Goal: Task Accomplishment & Management: Manage account settings

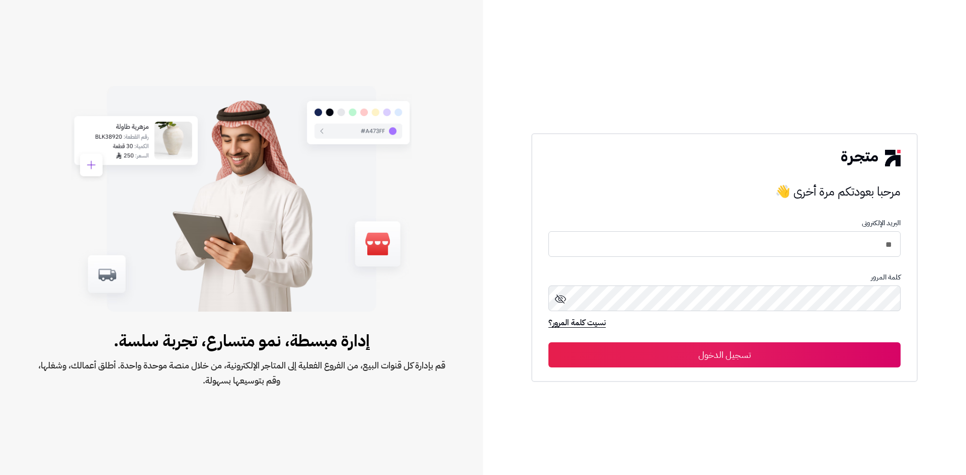
type input "*"
type input "**********"
click at [561, 295] on icon at bounding box center [560, 299] width 12 height 12
click at [706, 352] on button "تسجيل الدخول" at bounding box center [724, 355] width 352 height 25
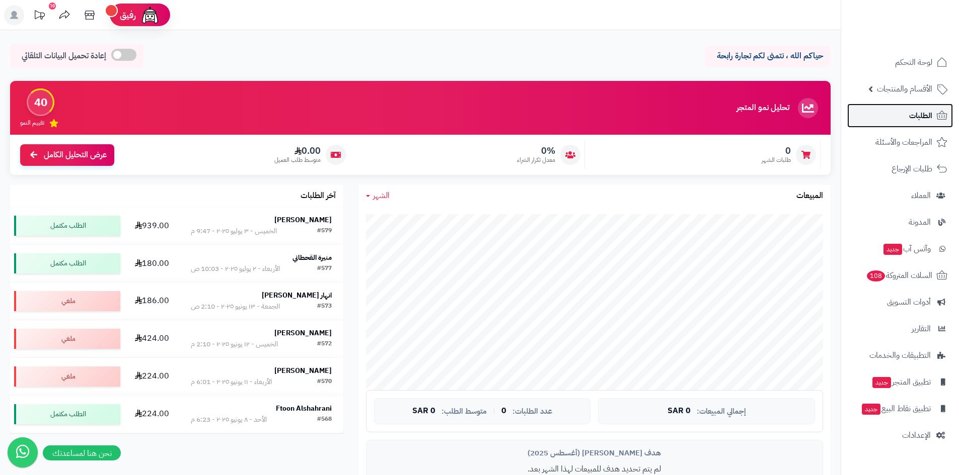
click at [910, 109] on span "الطلبات" at bounding box center [920, 116] width 23 height 14
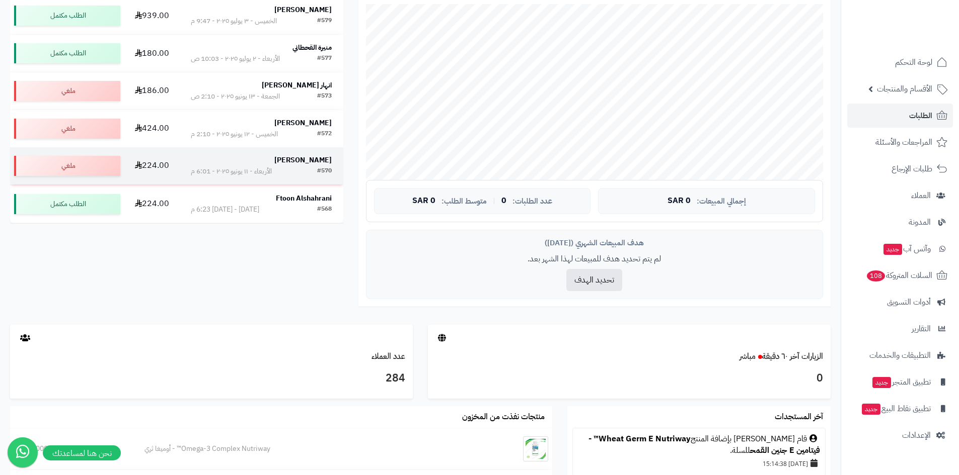
scroll to position [201, 0]
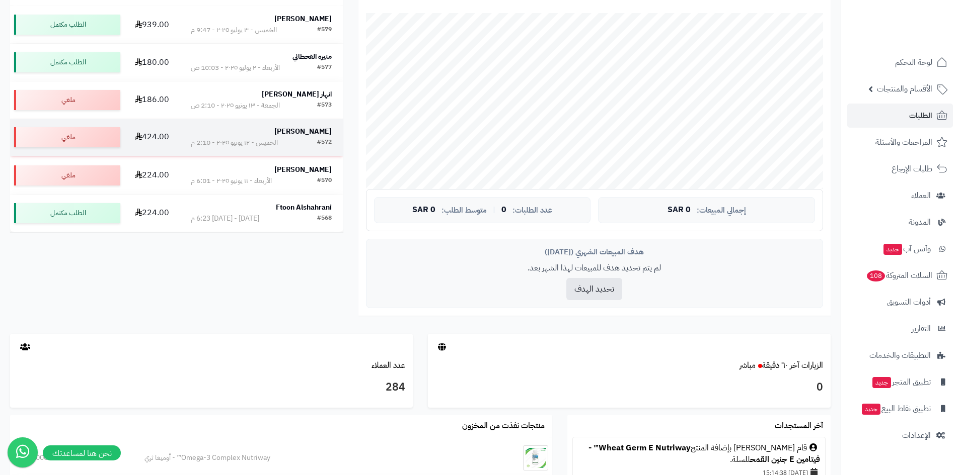
click at [302, 146] on div "#572 الخميس - ١٢ يونيو ٢٠٢٥ - 2:10 م" at bounding box center [261, 143] width 141 height 10
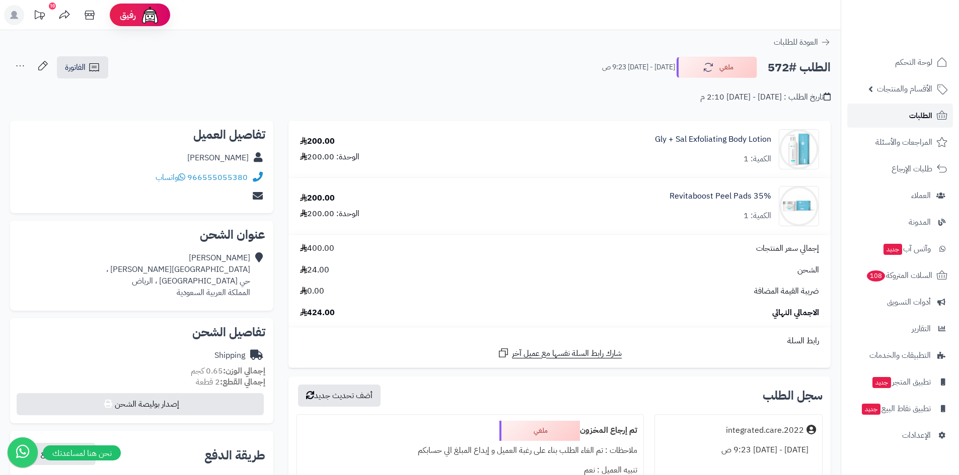
click at [910, 111] on span "الطلبات" at bounding box center [920, 116] width 23 height 14
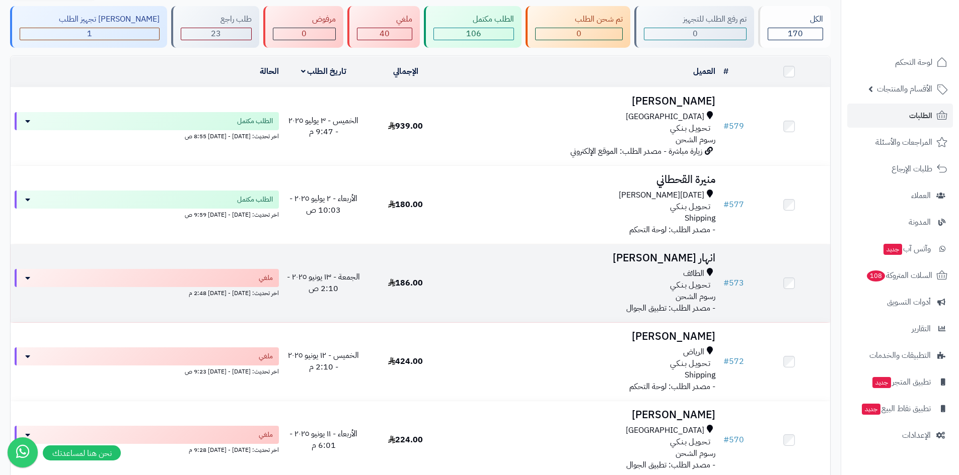
scroll to position [252, 0]
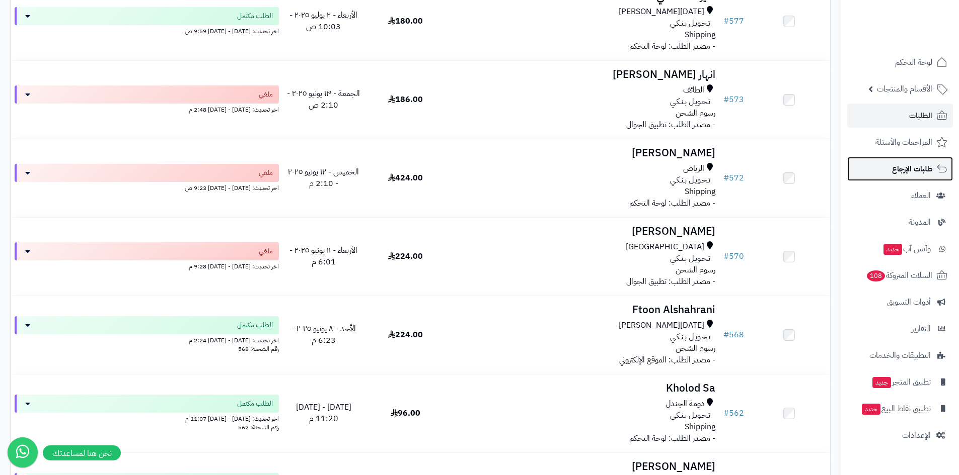
click at [921, 172] on span "طلبات الإرجاع" at bounding box center [912, 169] width 40 height 14
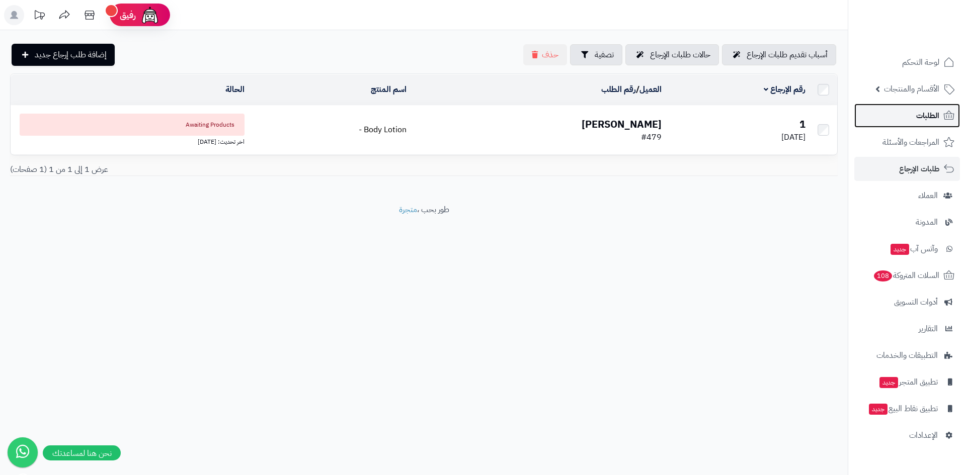
click at [918, 123] on link "الطلبات" at bounding box center [907, 116] width 106 height 24
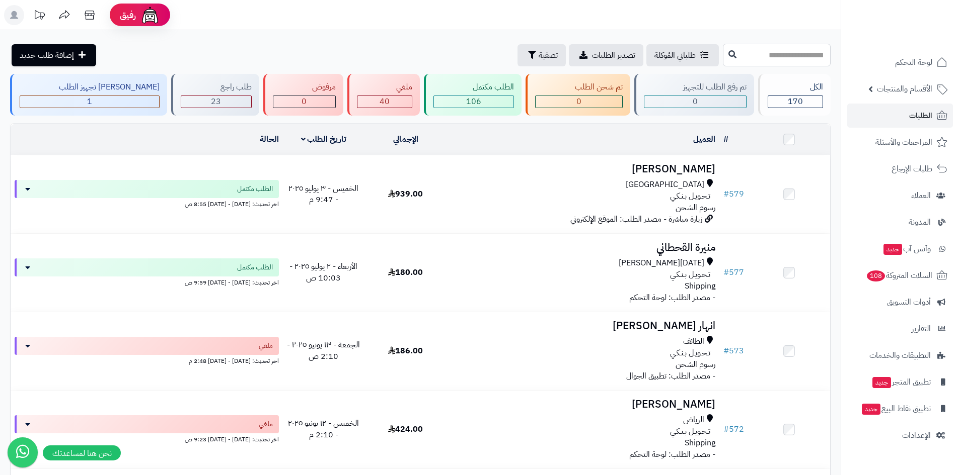
click at [776, 54] on input "text" at bounding box center [777, 55] width 108 height 23
click at [909, 198] on link "العملاء" at bounding box center [900, 196] width 106 height 24
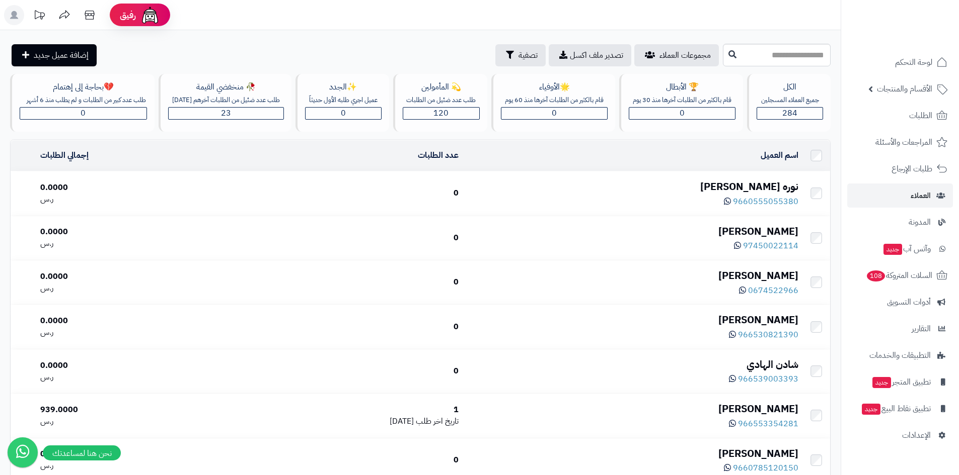
click at [615, 201] on div "9660555055380" at bounding box center [632, 201] width 332 height 14
click at [714, 189] on div "نوره عبدالعزيز عبدالله الحارثي" at bounding box center [632, 187] width 332 height 15
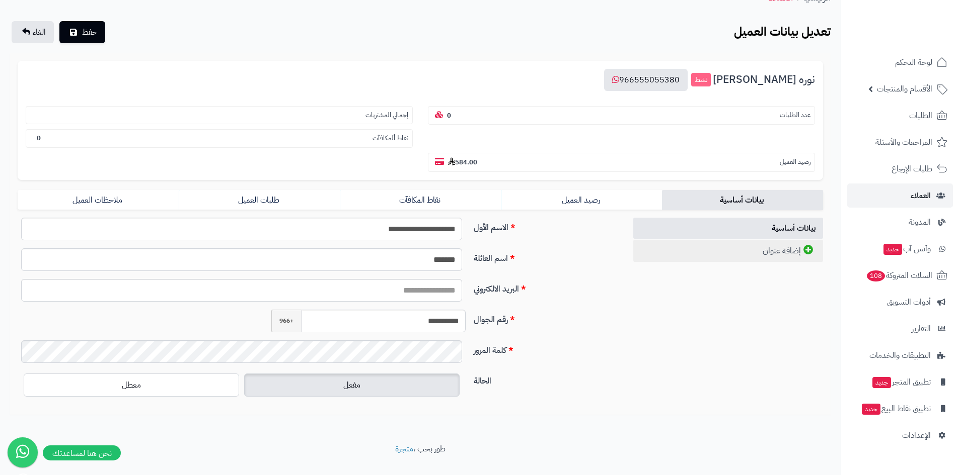
scroll to position [71, 0]
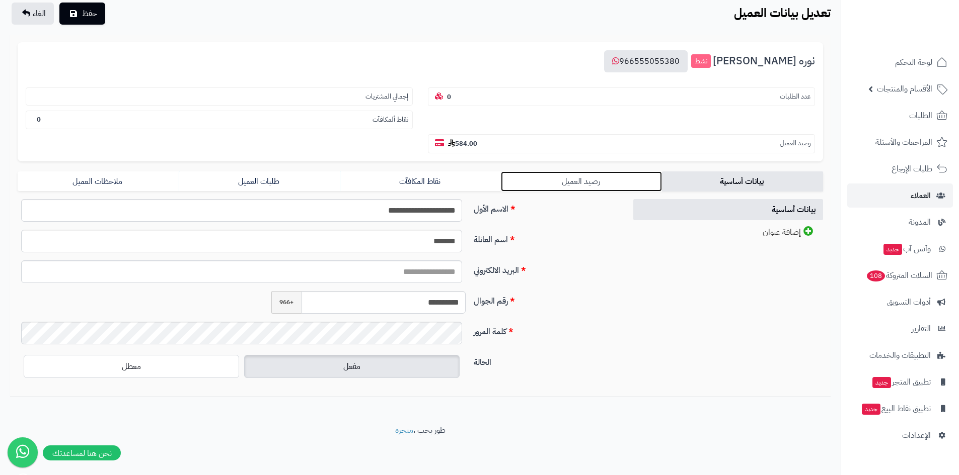
click at [582, 175] on link "رصيد العميل" at bounding box center [581, 182] width 161 height 20
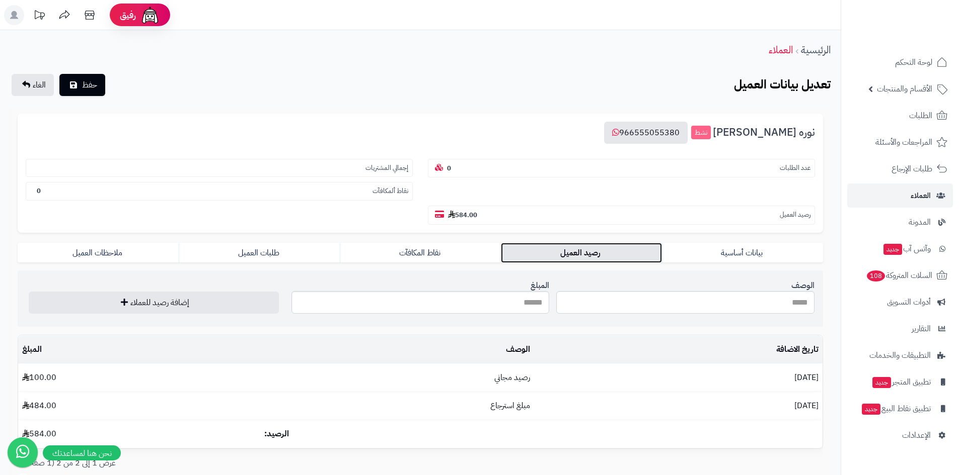
scroll to position [81, 0]
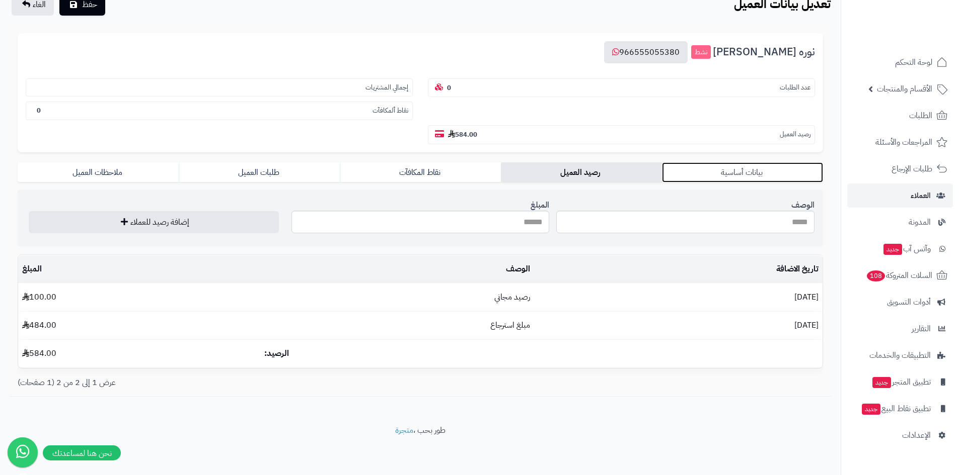
click at [755, 174] on link "بيانات أساسية" at bounding box center [742, 173] width 161 height 20
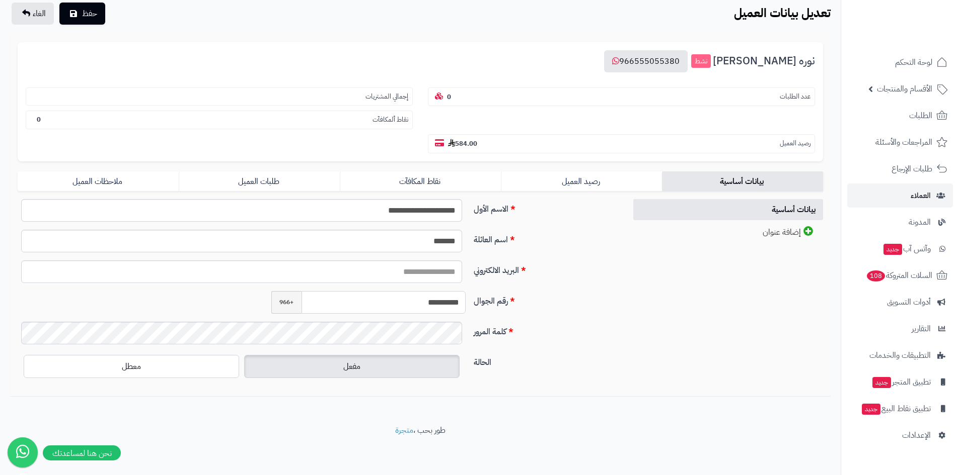
click at [387, 302] on input "**********" at bounding box center [383, 302] width 165 height 23
drag, startPoint x: 412, startPoint y: 307, endPoint x: 430, endPoint y: 305, distance: 17.8
click at [430, 305] on input "**********" at bounding box center [383, 302] width 165 height 23
click at [304, 186] on link "طلبات العميل" at bounding box center [259, 182] width 161 height 20
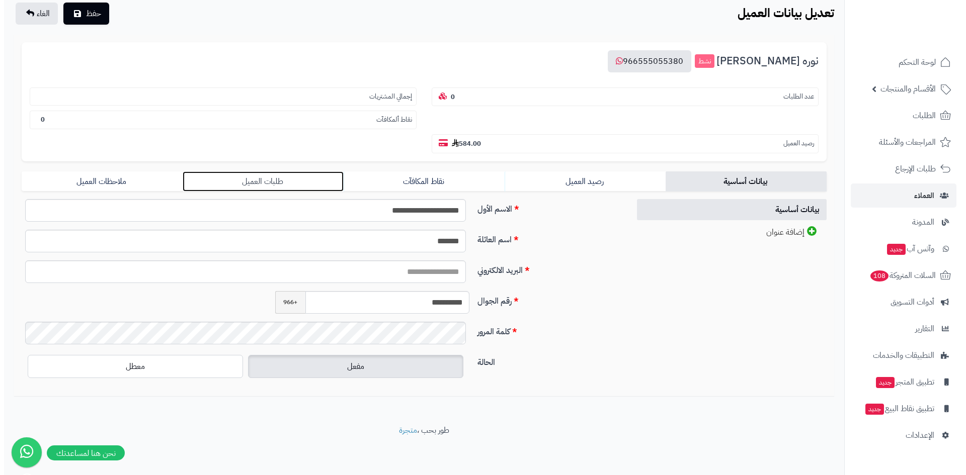
scroll to position [0, 0]
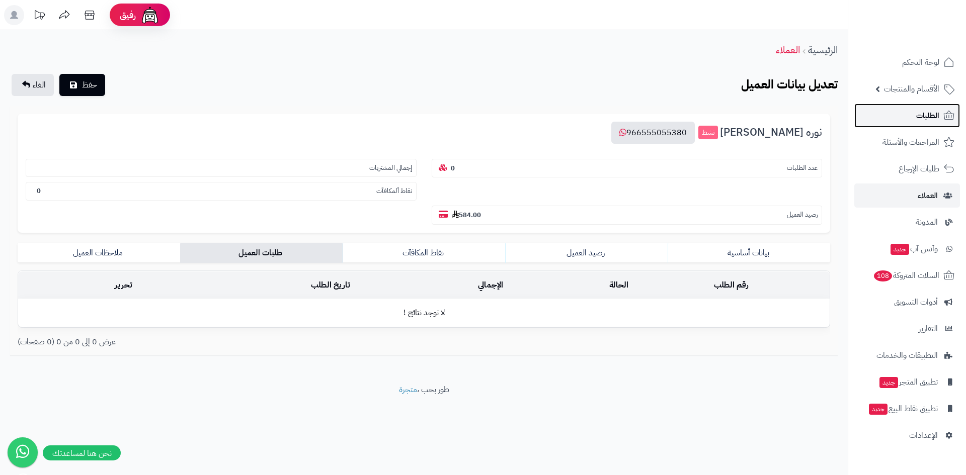
click at [935, 118] on span "الطلبات" at bounding box center [927, 116] width 23 height 14
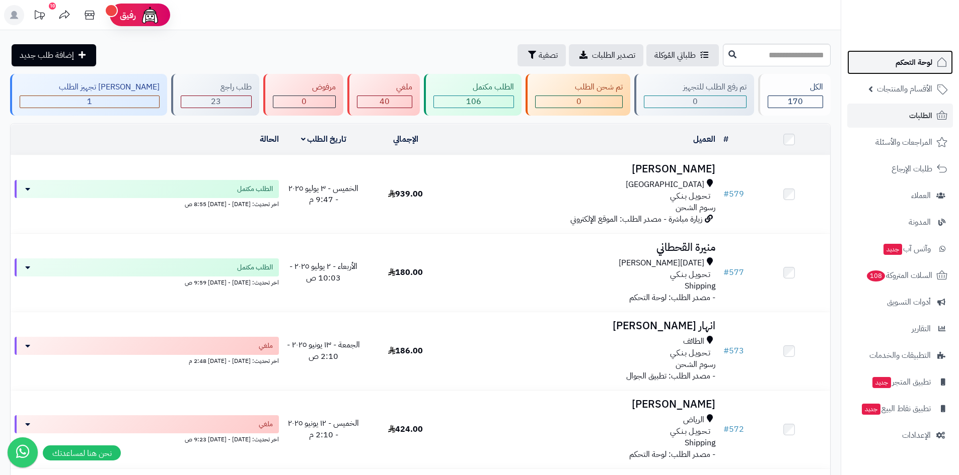
click at [917, 63] on span "لوحة التحكم" at bounding box center [913, 62] width 37 height 14
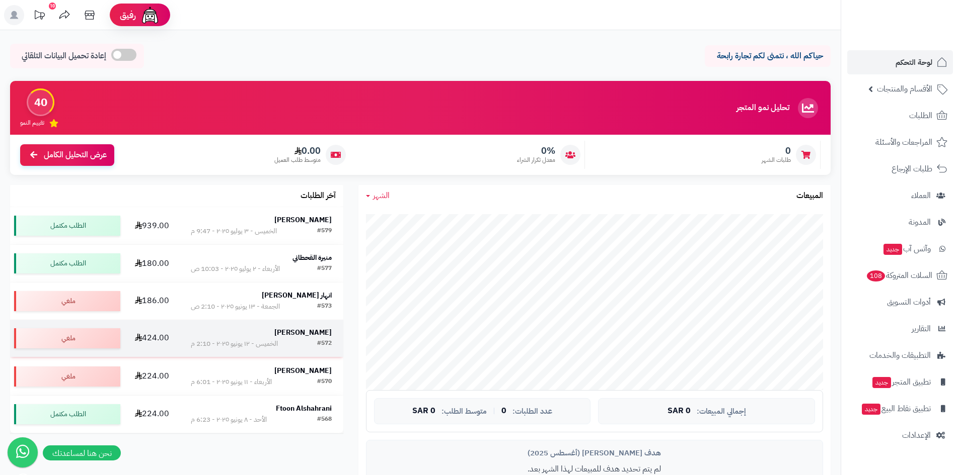
click at [269, 343] on div "الخميس - ١٢ يونيو ٢٠٢٥ - 2:10 م" at bounding box center [234, 344] width 87 height 10
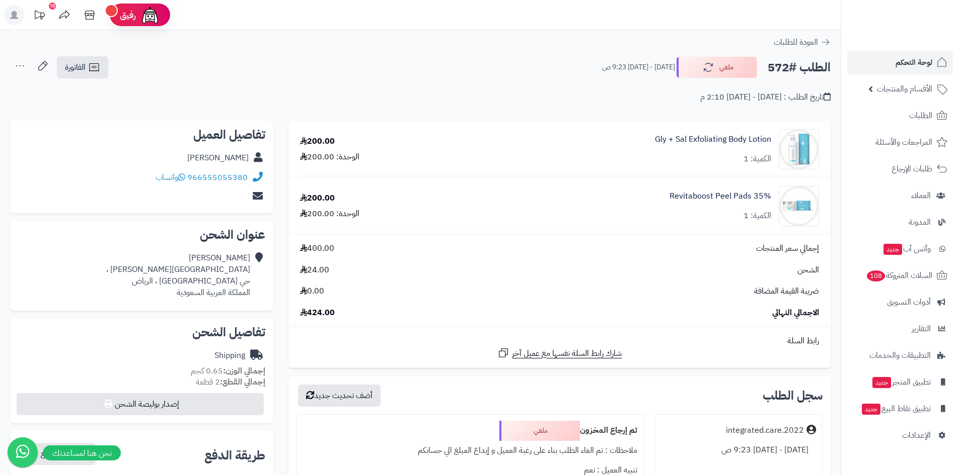
click at [260, 199] on icon at bounding box center [256, 196] width 13 height 10
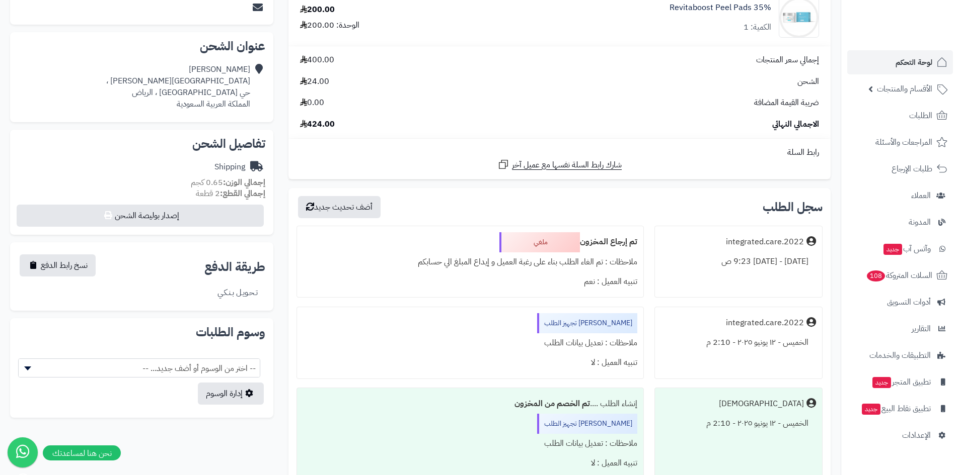
scroll to position [299, 0]
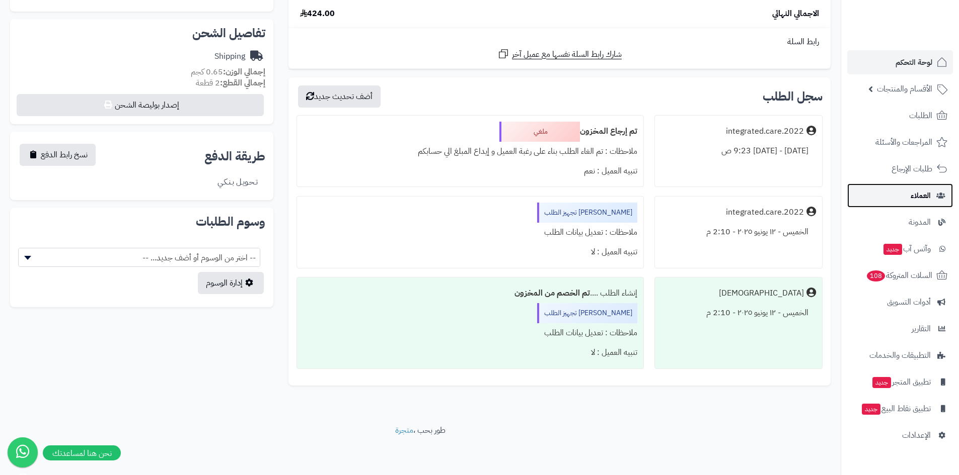
click at [932, 196] on link "العملاء" at bounding box center [900, 196] width 106 height 24
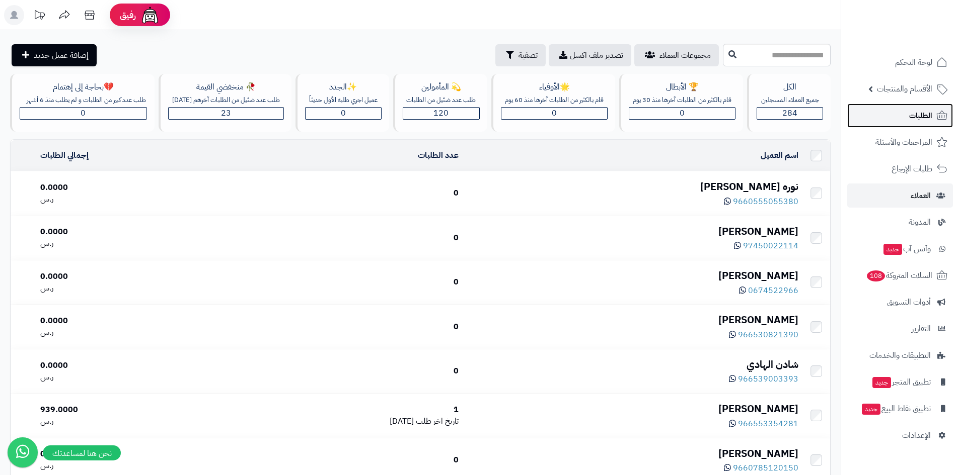
click at [928, 116] on span "الطلبات" at bounding box center [920, 116] width 23 height 14
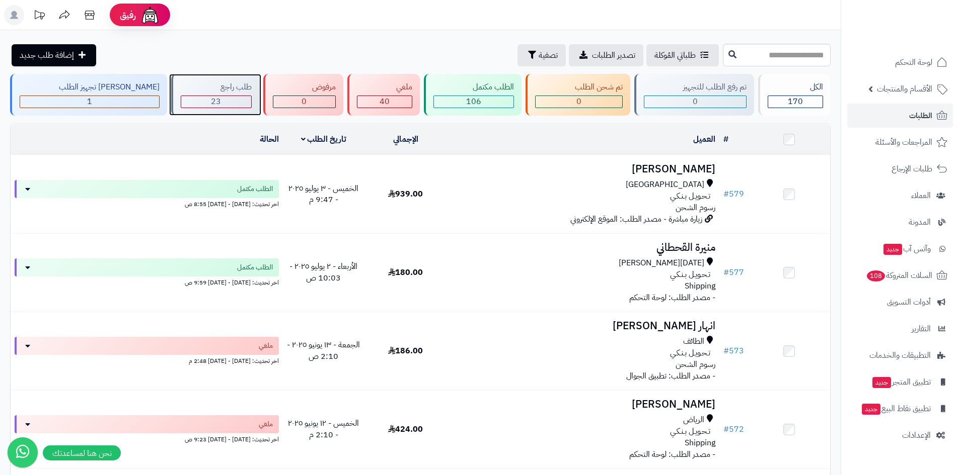
click at [190, 99] on div "23" at bounding box center [215, 102] width 69 height 12
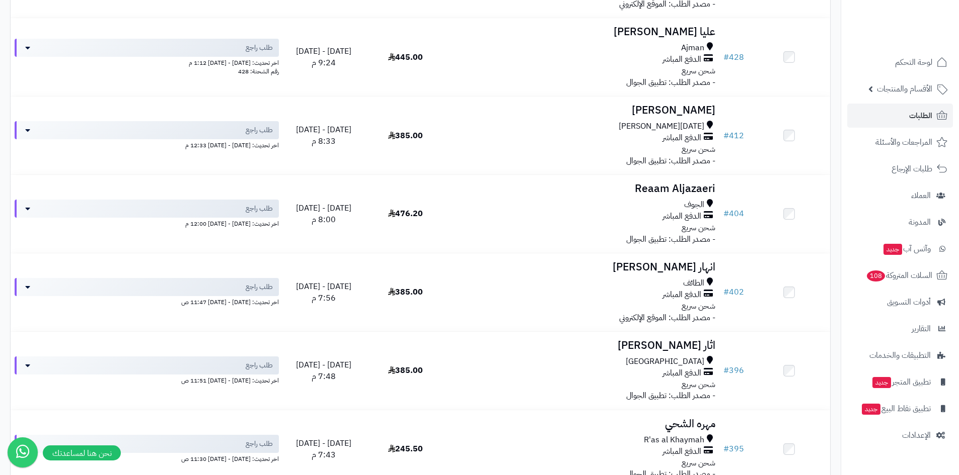
scroll to position [1156, 0]
click at [925, 113] on span "الطلبات" at bounding box center [920, 116] width 23 height 14
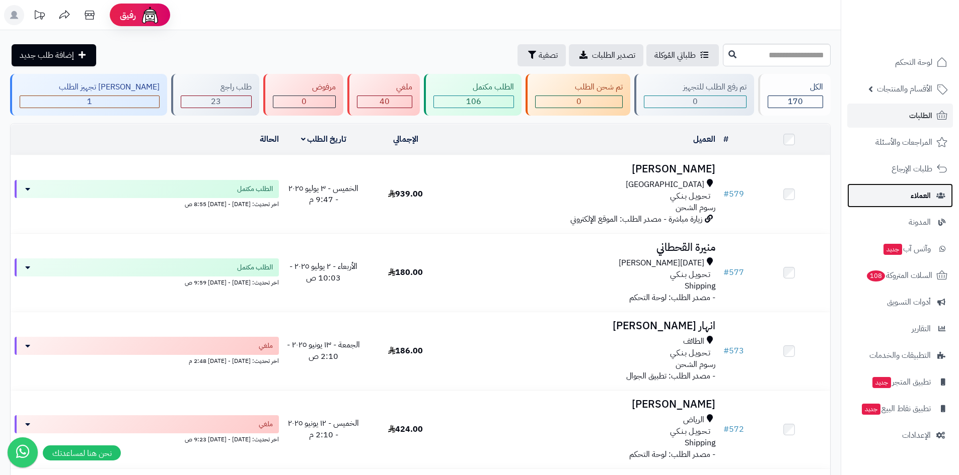
click at [908, 199] on link "العملاء" at bounding box center [900, 196] width 106 height 24
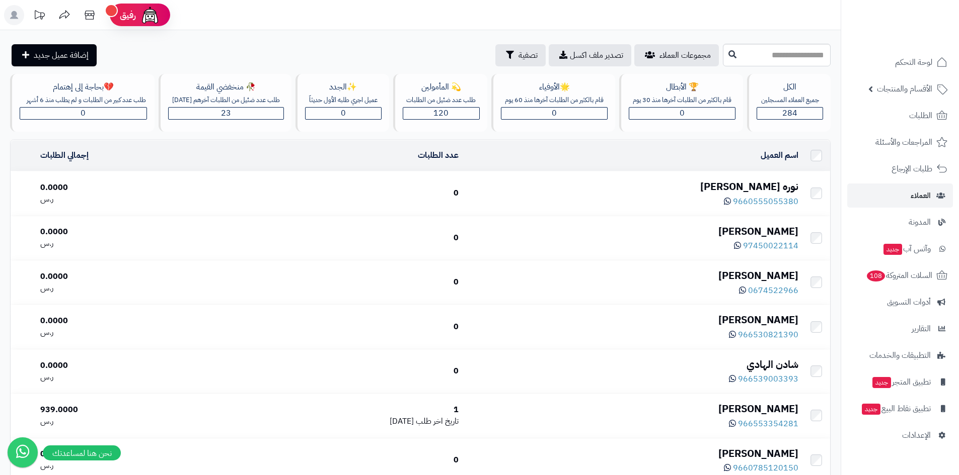
click at [632, 193] on div "نوره عبدالعزيز عبدالله الحارثي" at bounding box center [632, 187] width 332 height 15
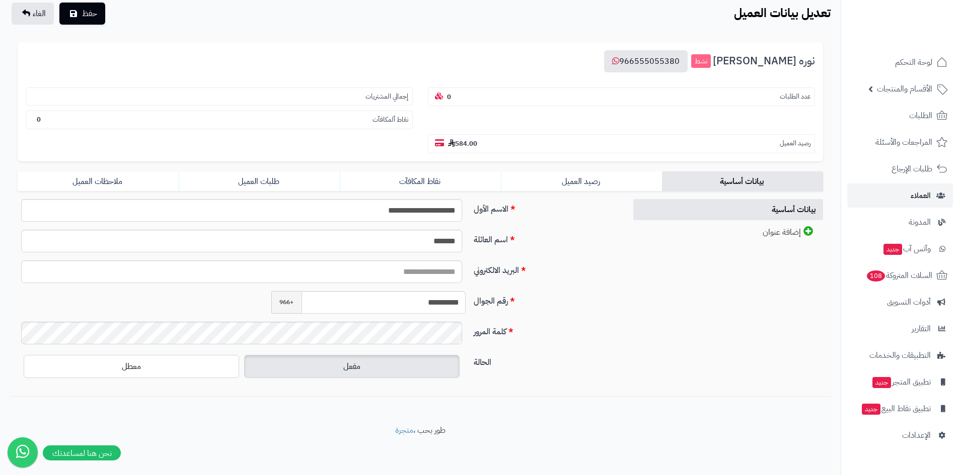
scroll to position [21, 0]
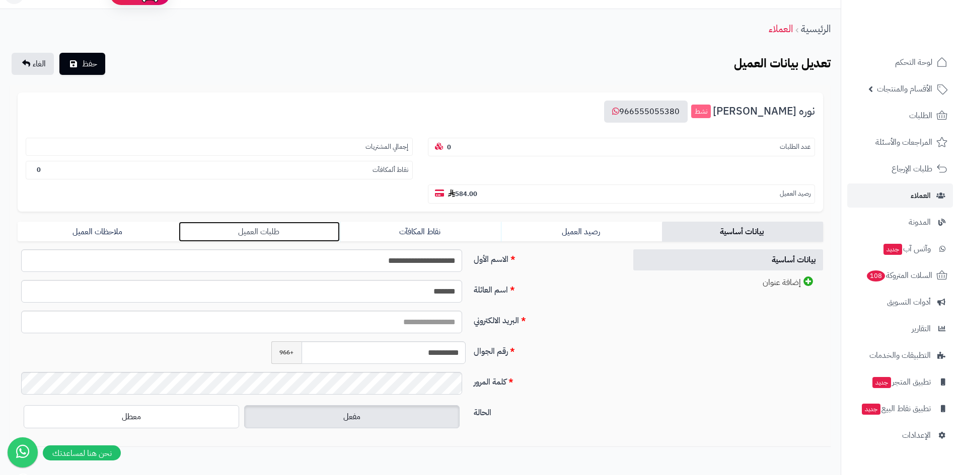
click at [285, 237] on link "طلبات العميل" at bounding box center [259, 232] width 161 height 20
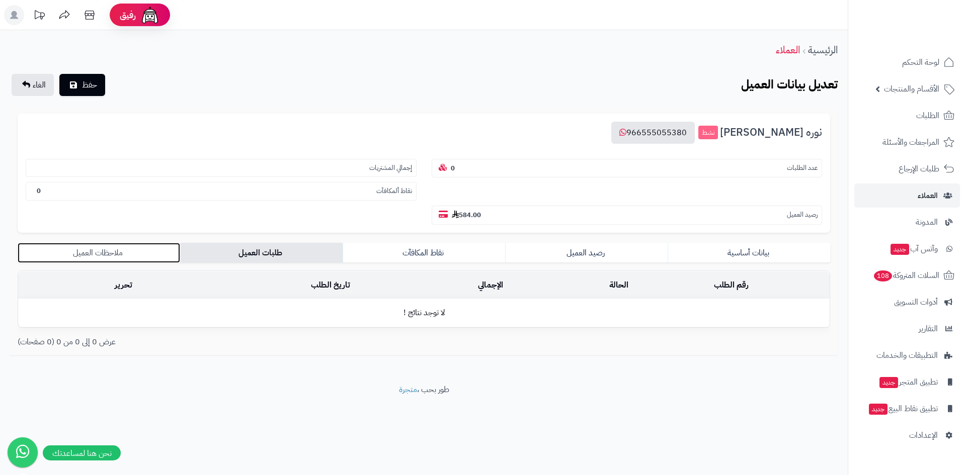
click at [118, 249] on link "ملاحظات العميل" at bounding box center [99, 253] width 163 height 20
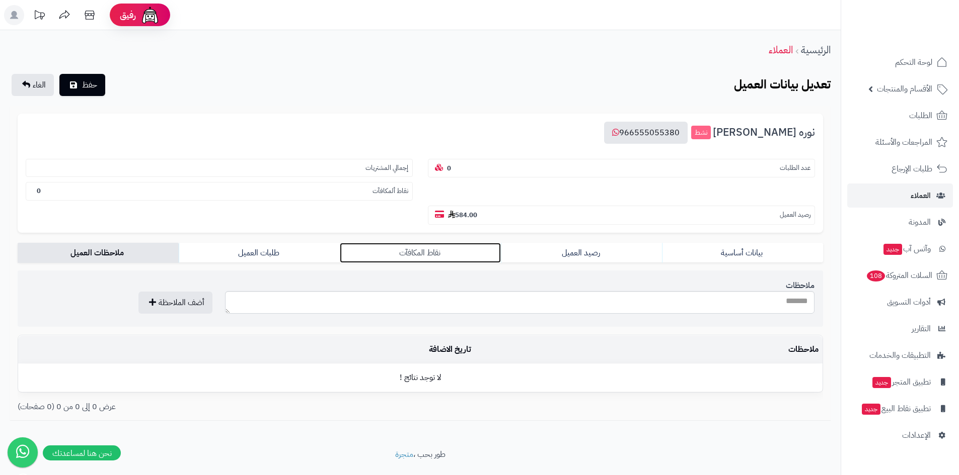
click at [461, 261] on link "نقاط المكافآت" at bounding box center [420, 253] width 161 height 20
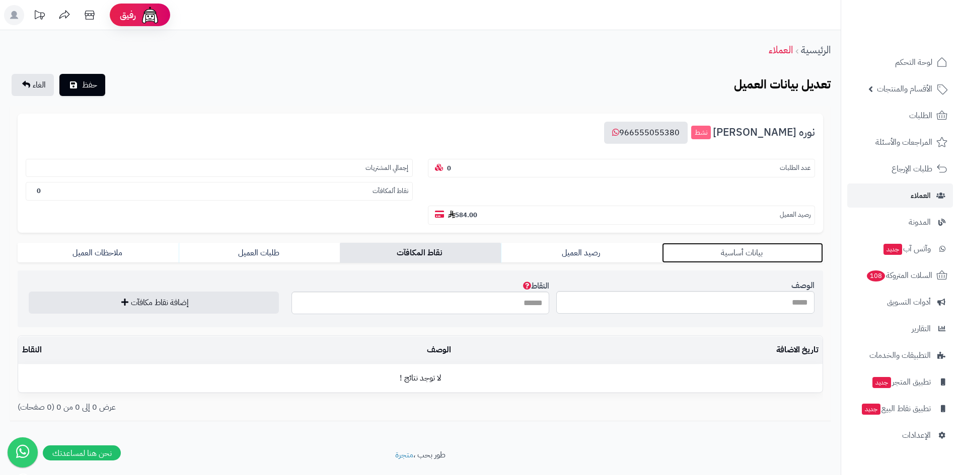
click at [763, 261] on link "بيانات أساسية" at bounding box center [742, 253] width 161 height 20
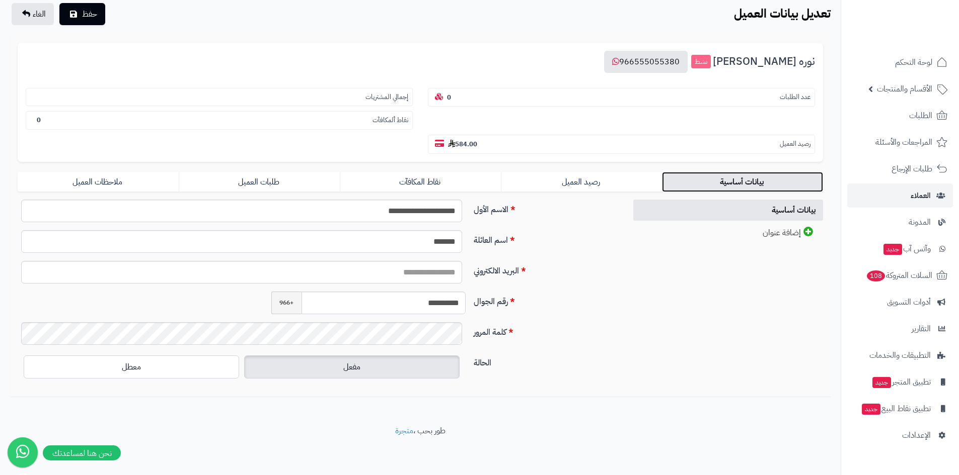
scroll to position [71, 0]
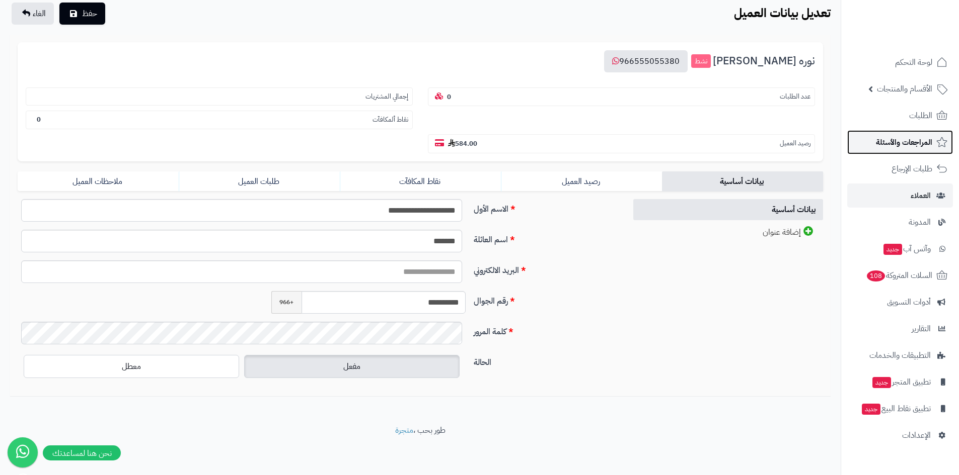
click at [912, 145] on span "المراجعات والأسئلة" at bounding box center [903, 142] width 56 height 14
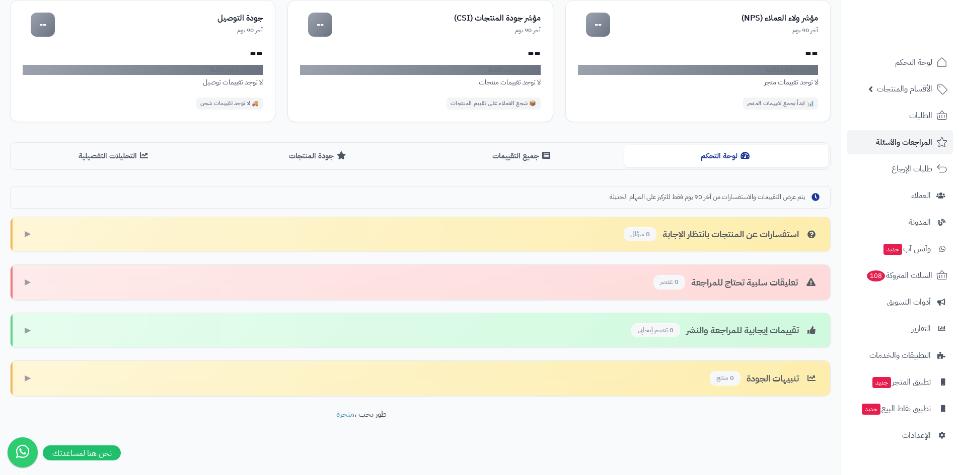
scroll to position [112, 0]
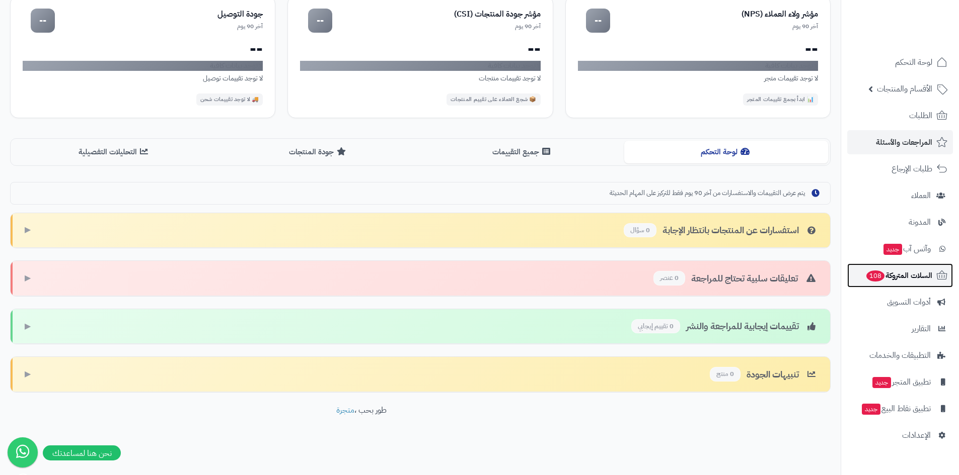
click at [895, 283] on link "السلات المتروكة 108" at bounding box center [900, 276] width 106 height 24
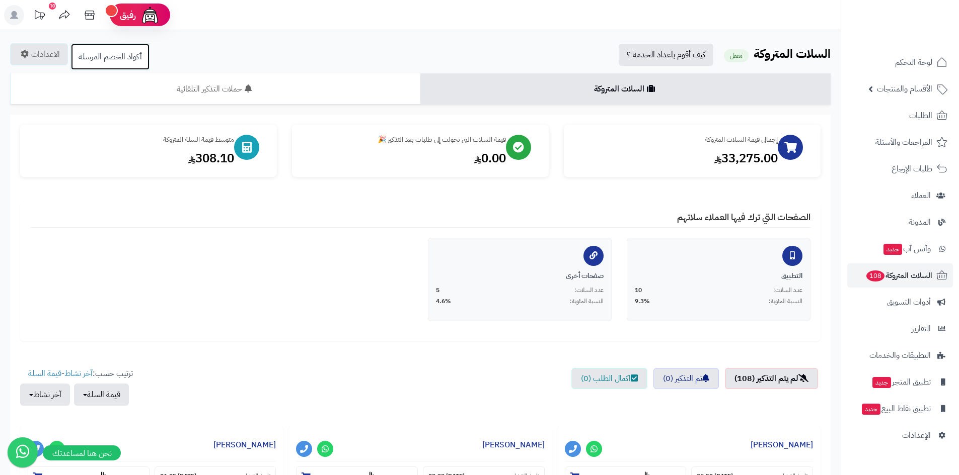
click at [114, 59] on link "أكواد الخصم المرسلة" at bounding box center [109, 56] width 79 height 27
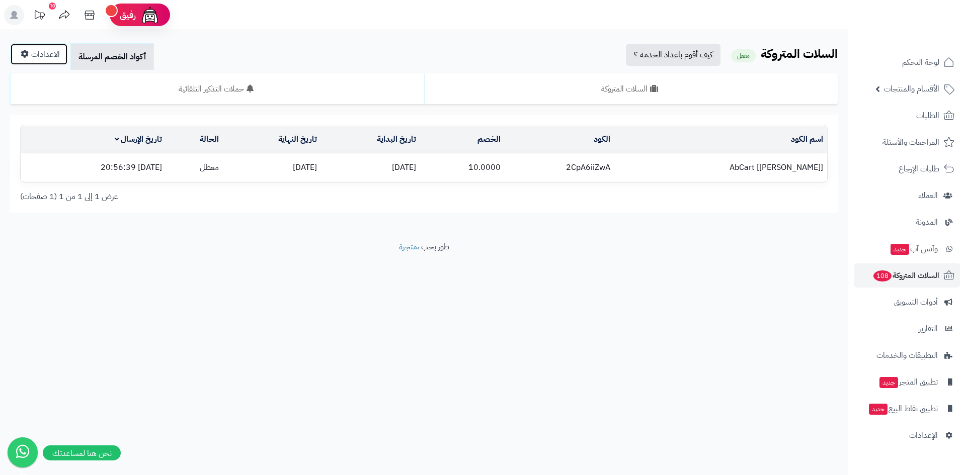
click at [56, 56] on link "الاعدادات" at bounding box center [39, 54] width 58 height 22
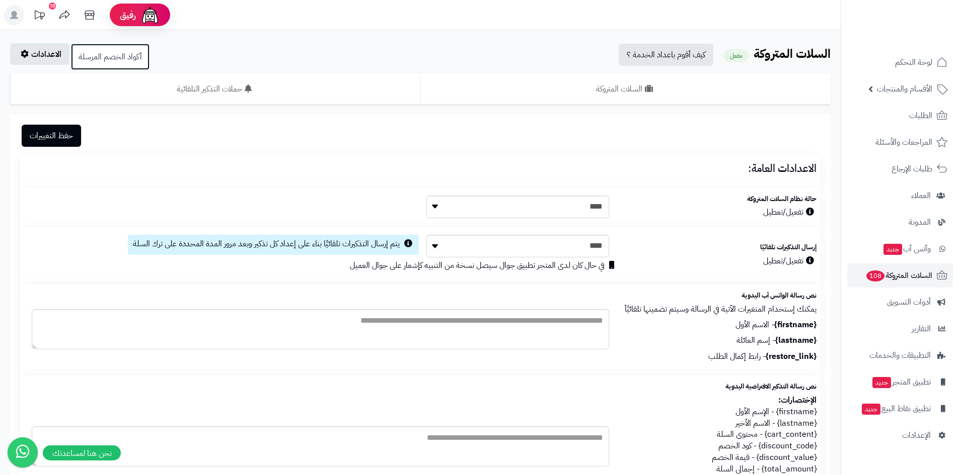
click at [117, 56] on link "أكواد الخصم المرسلة" at bounding box center [109, 56] width 79 height 27
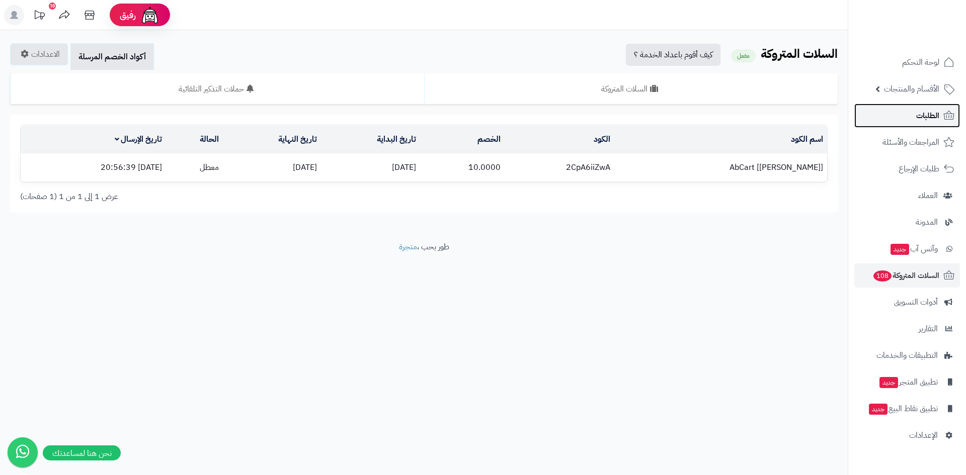
click at [946, 113] on icon at bounding box center [949, 116] width 12 height 12
